Goal: Find specific page/section: Find specific page/section

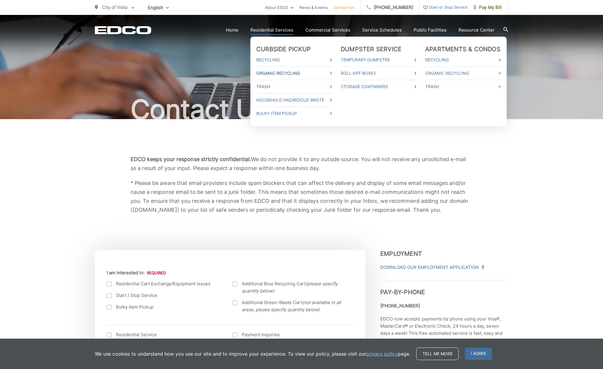
click at [286, 74] on link "Organic Recycling" at bounding box center [294, 73] width 76 height 7
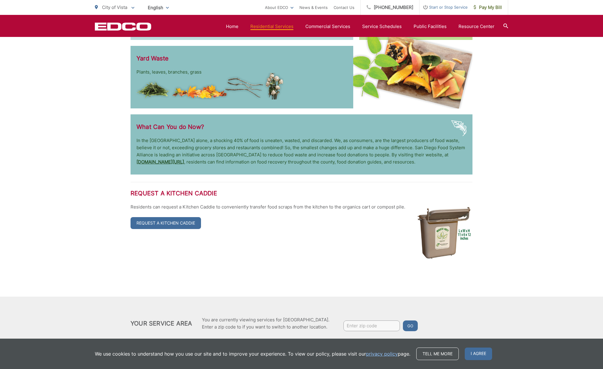
scroll to position [1101, 0]
